Goal: Navigation & Orientation: Find specific page/section

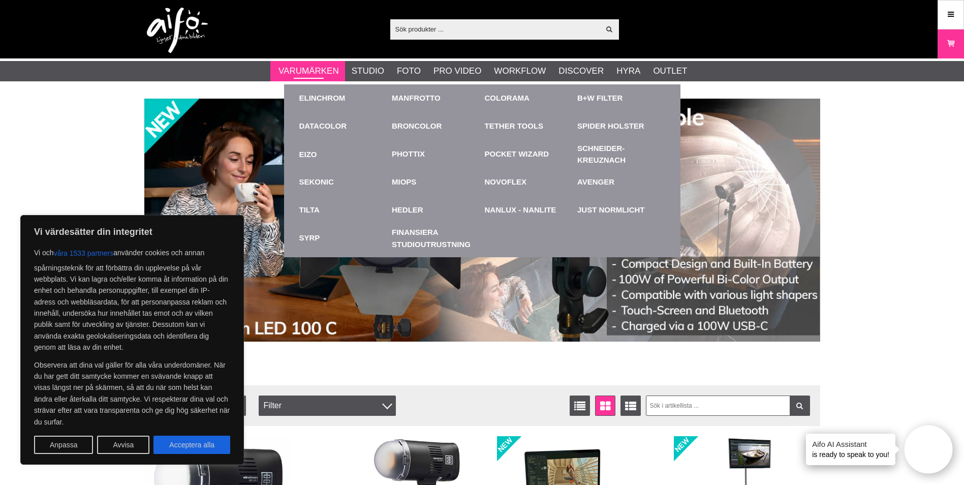
click at [320, 71] on link "Varumärken" at bounding box center [308, 71] width 60 height 13
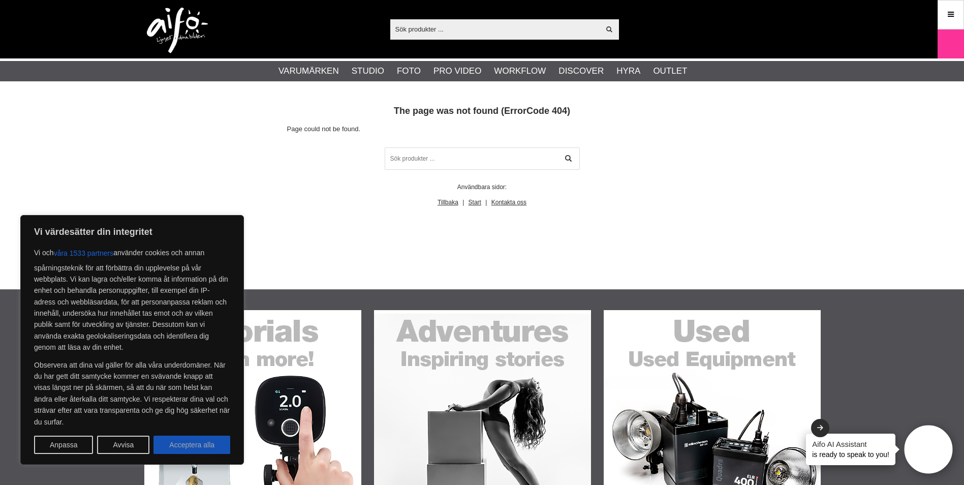
click at [203, 452] on button "Acceptera alla" at bounding box center [191, 444] width 77 height 18
checkbox input "true"
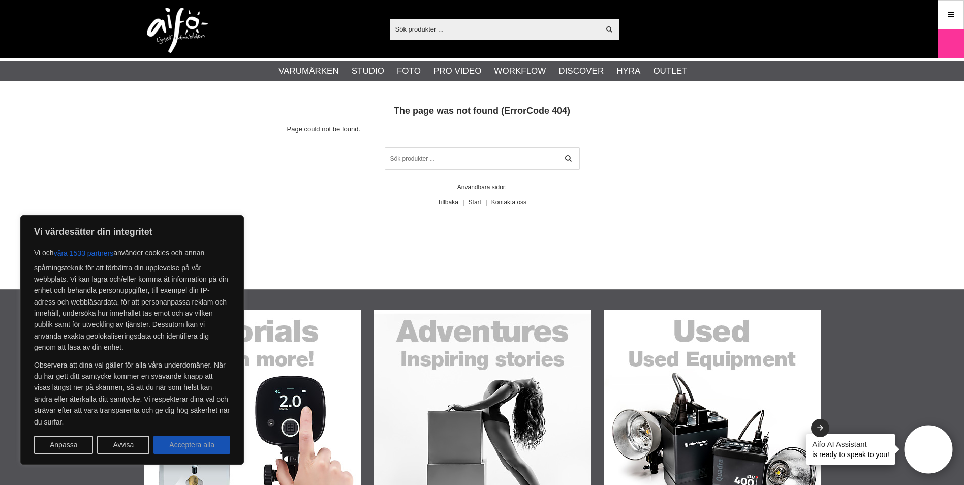
checkbox input "true"
